Goal: Task Accomplishment & Management: Use online tool/utility

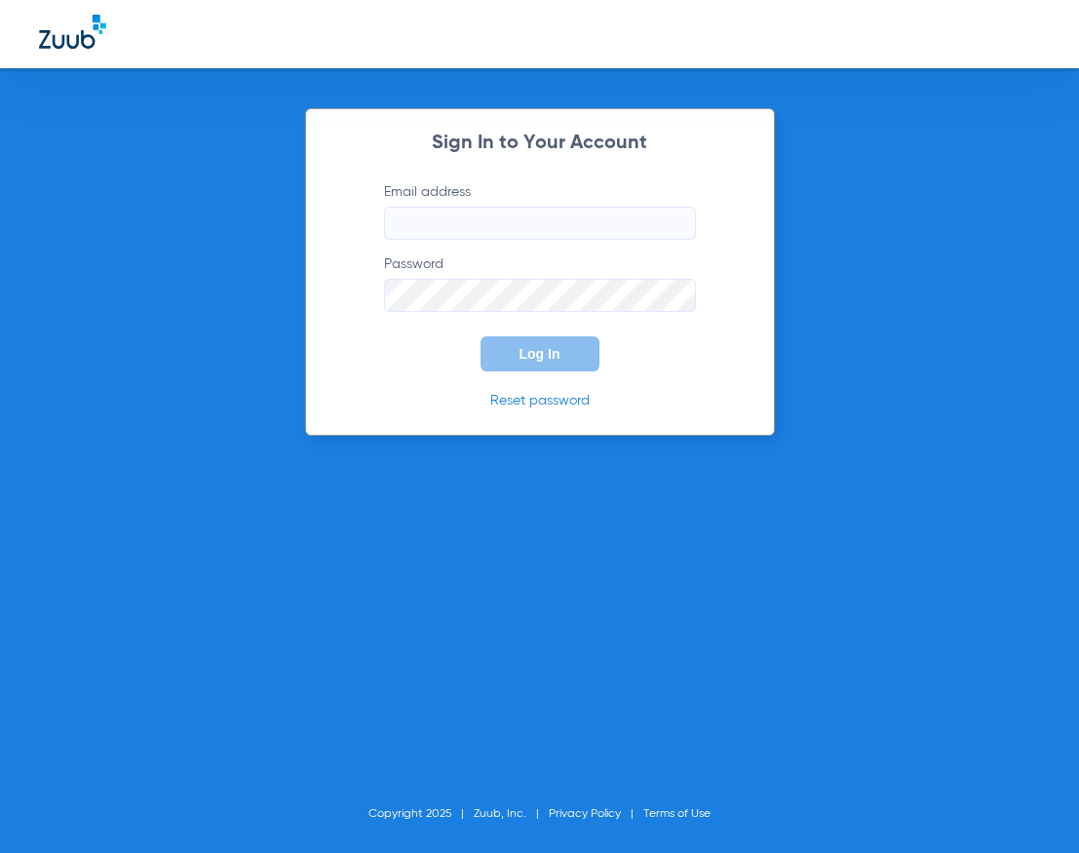
type input "[EMAIL_ADDRESS][DOMAIN_NAME]"
click at [525, 360] on span "Log In" at bounding box center [540, 354] width 41 height 16
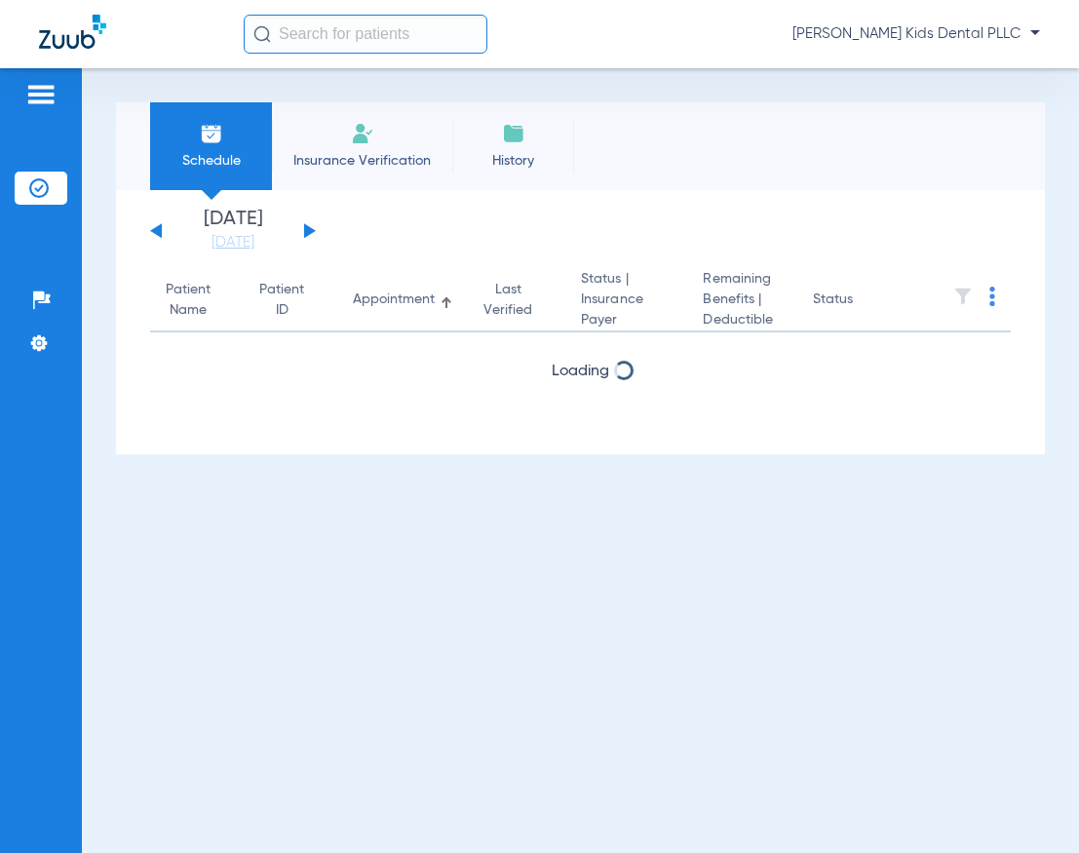
click at [332, 39] on input "text" at bounding box center [366, 34] width 244 height 39
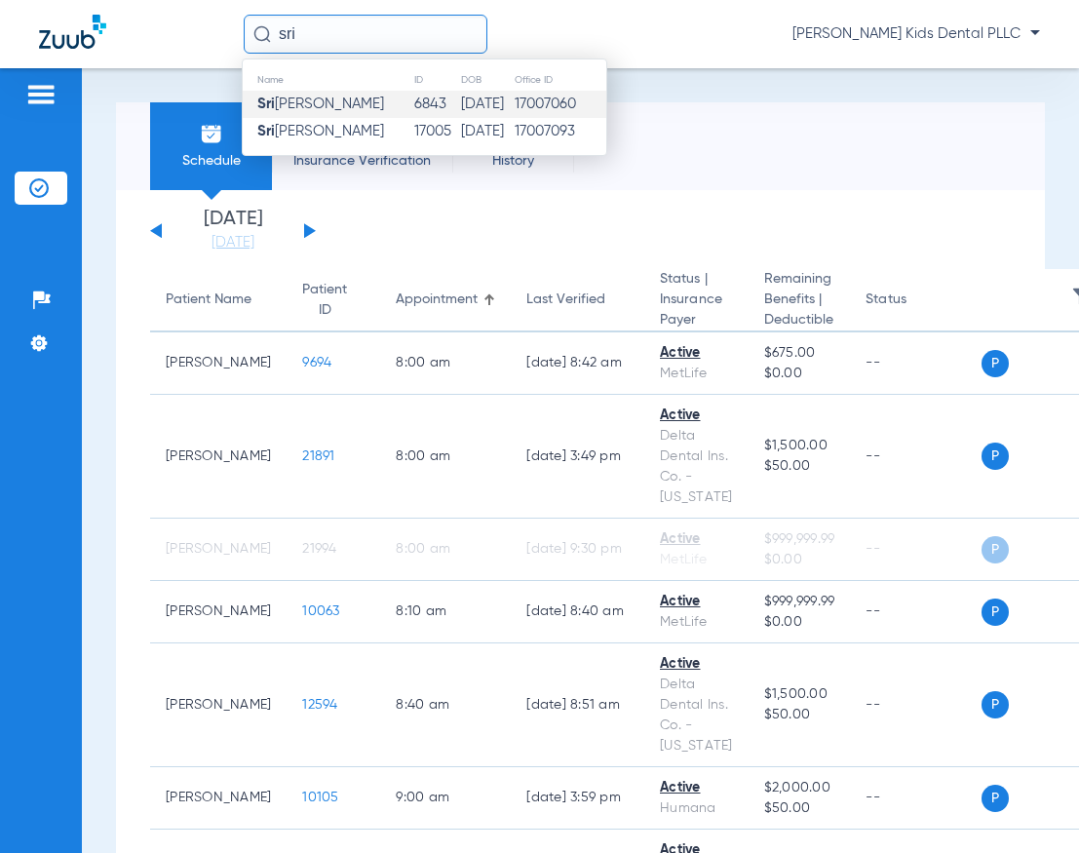
type input "sri"
click at [413, 107] on td "6843" at bounding box center [436, 104] width 47 height 27
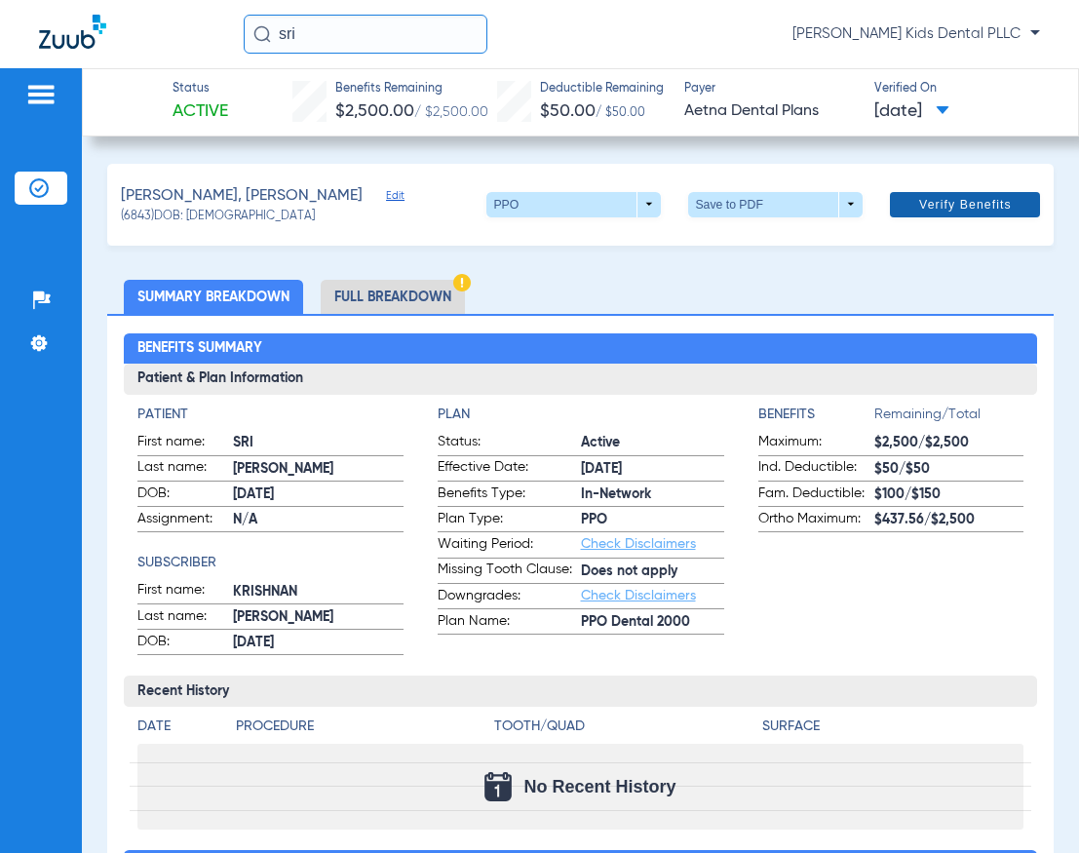
click at [960, 211] on span "Verify Benefits" at bounding box center [965, 205] width 93 height 16
